Goal: Navigation & Orientation: Find specific page/section

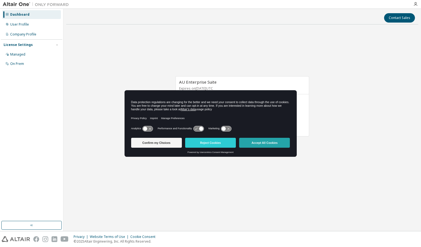
click at [262, 144] on button "Accept All Cookies" at bounding box center [264, 143] width 51 height 10
